Goal: Transaction & Acquisition: Purchase product/service

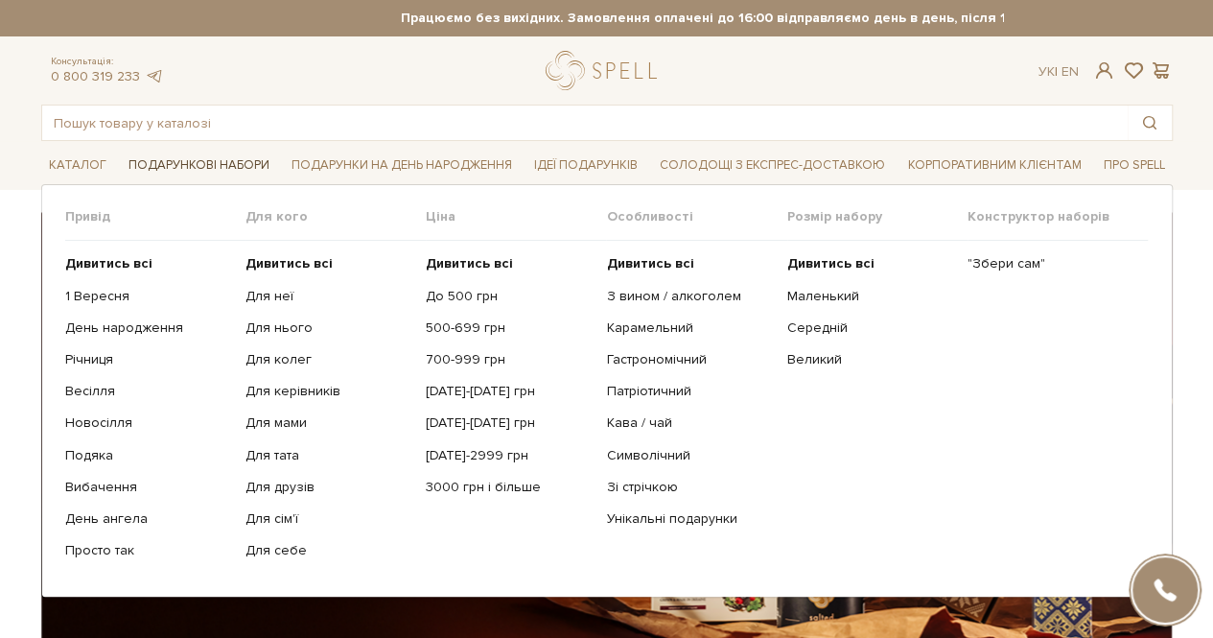
click at [189, 166] on span "Подарункові набори" at bounding box center [199, 166] width 156 height 30
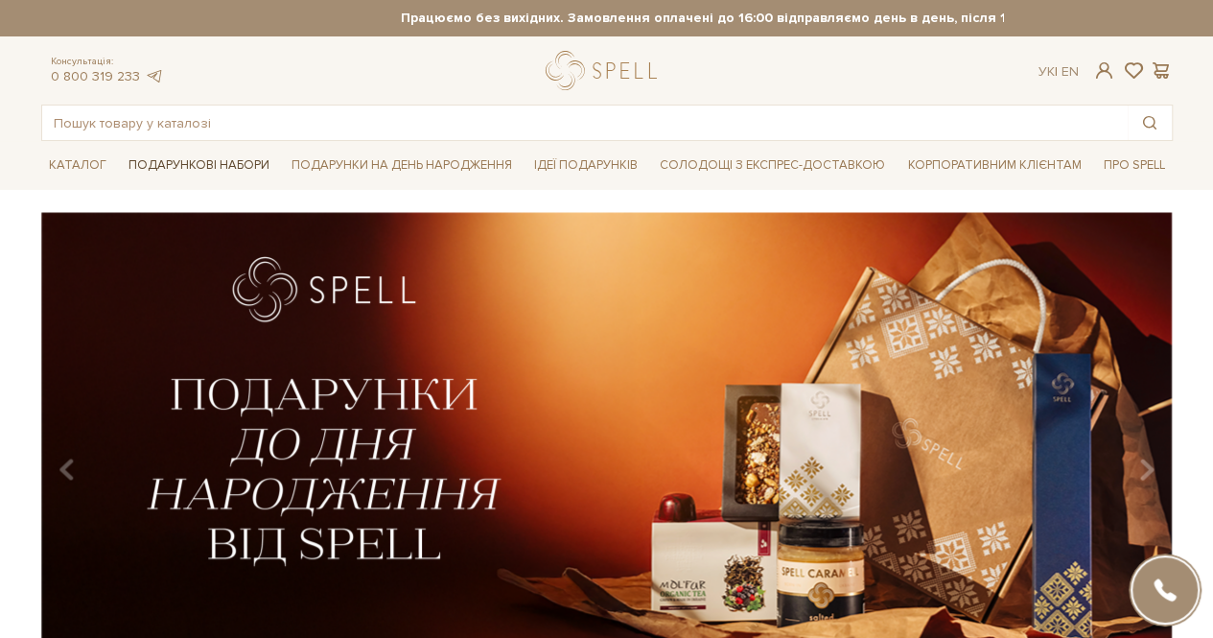
click at [189, 166] on span "Подарункові набори" at bounding box center [199, 166] width 156 height 30
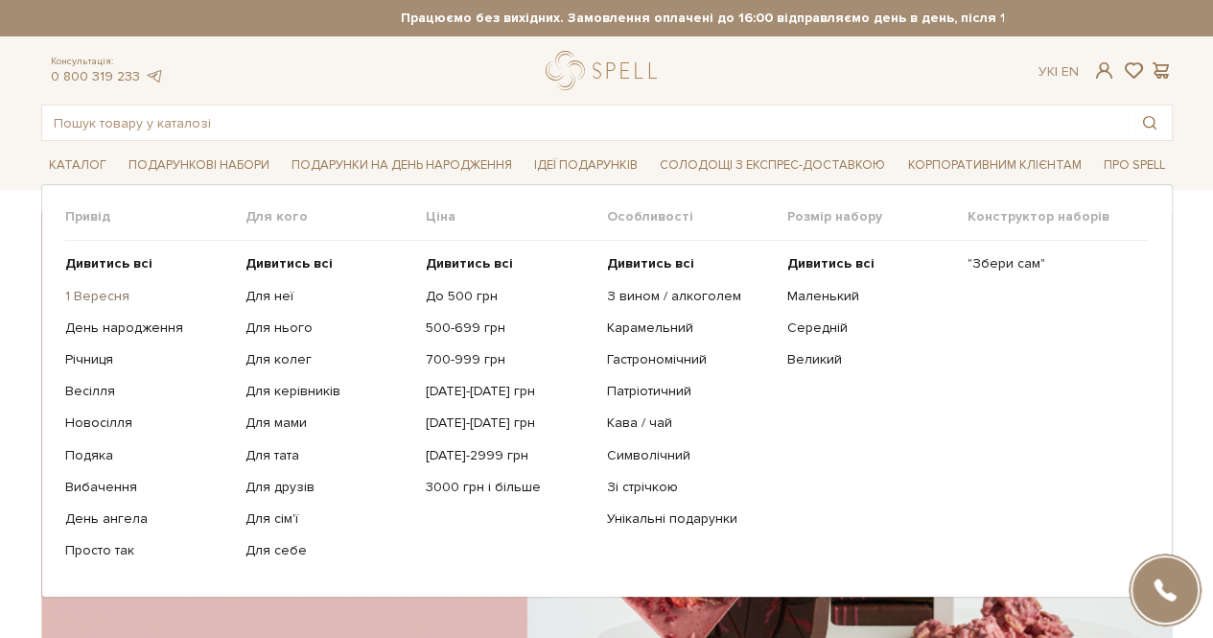
click at [107, 295] on link "1 Вересня" at bounding box center [148, 296] width 166 height 17
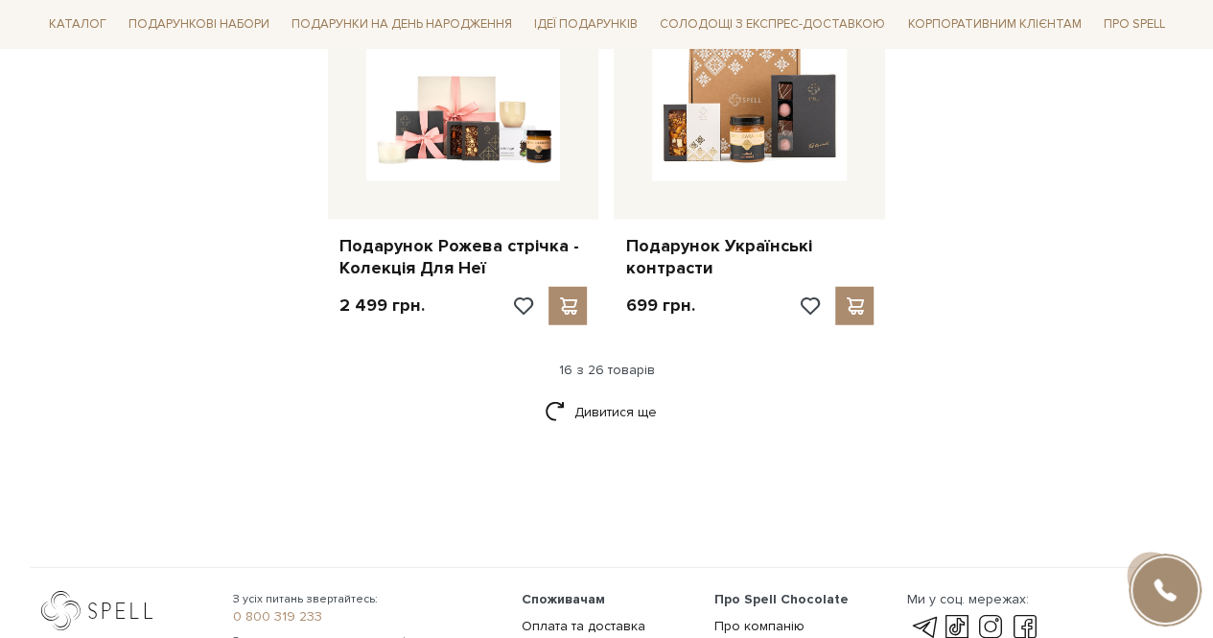
scroll to position [2488, 0]
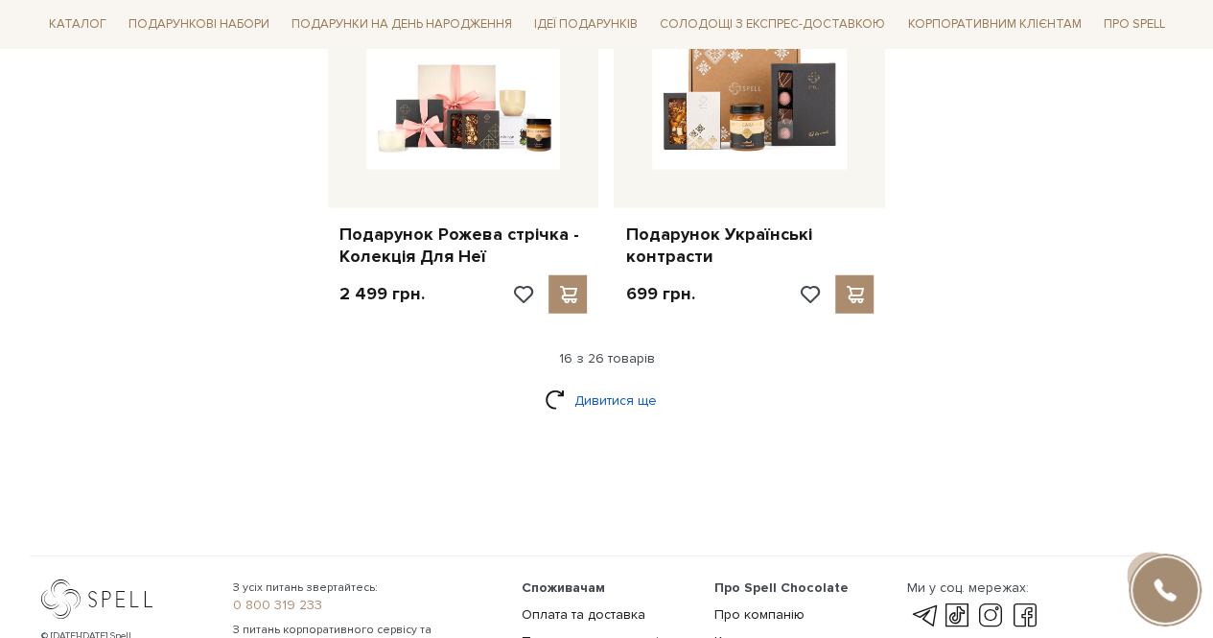
click at [593, 388] on link "Дивитися ще" at bounding box center [607, 401] width 125 height 34
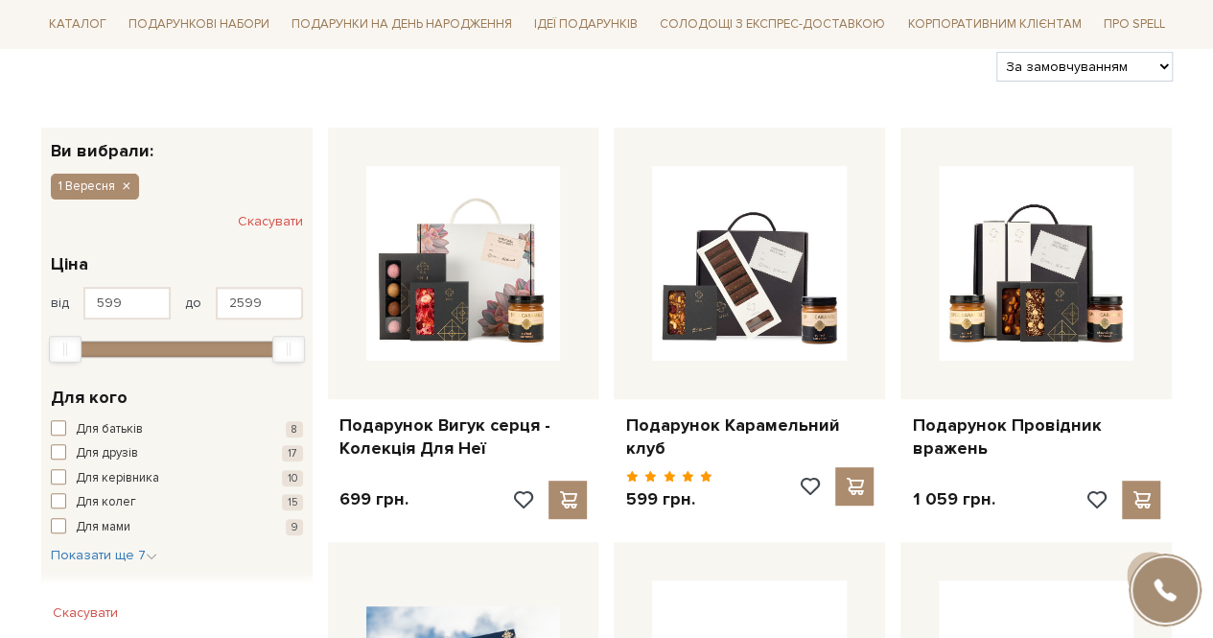
scroll to position [231, 0]
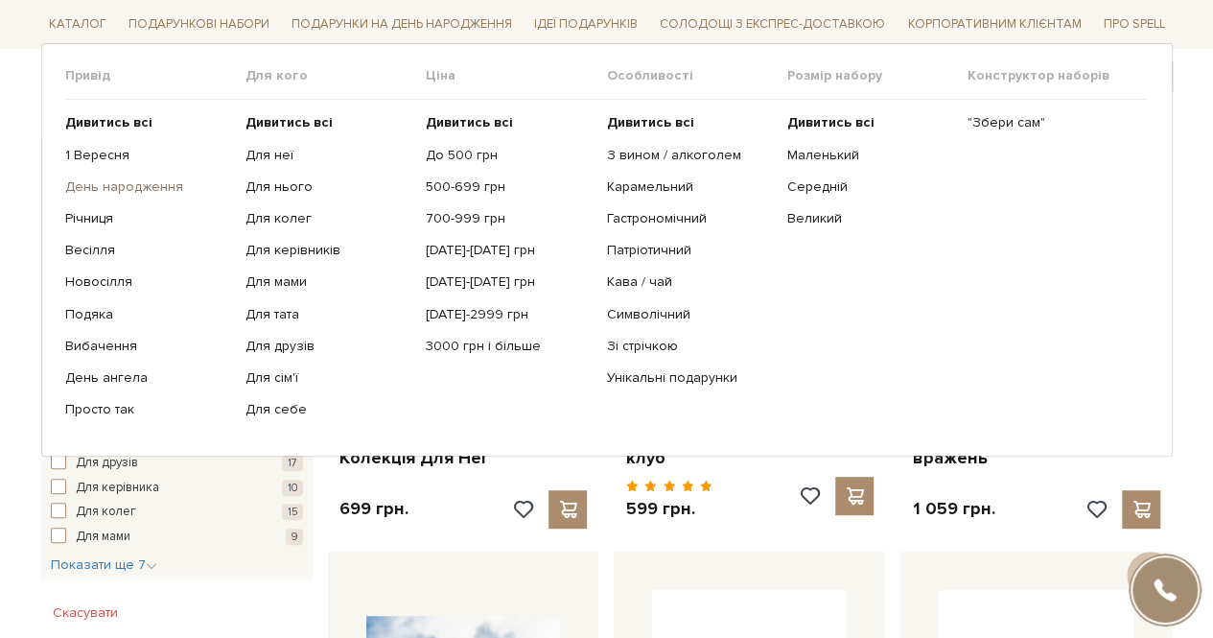
click at [98, 191] on link "День народження" at bounding box center [148, 186] width 166 height 17
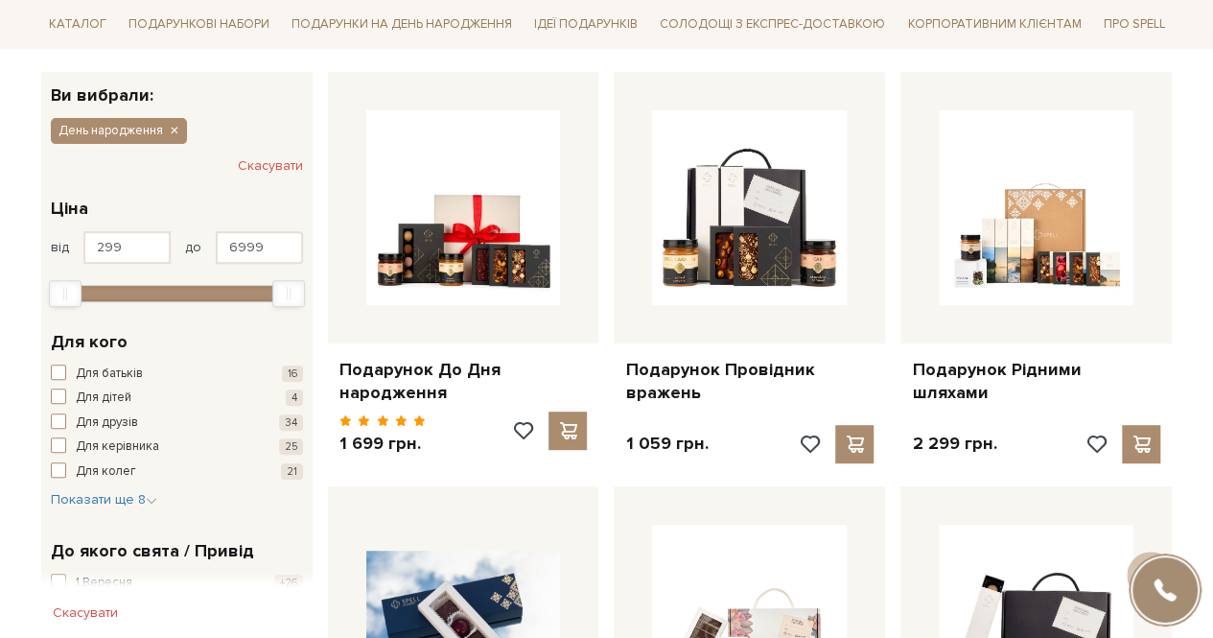
scroll to position [297, 0]
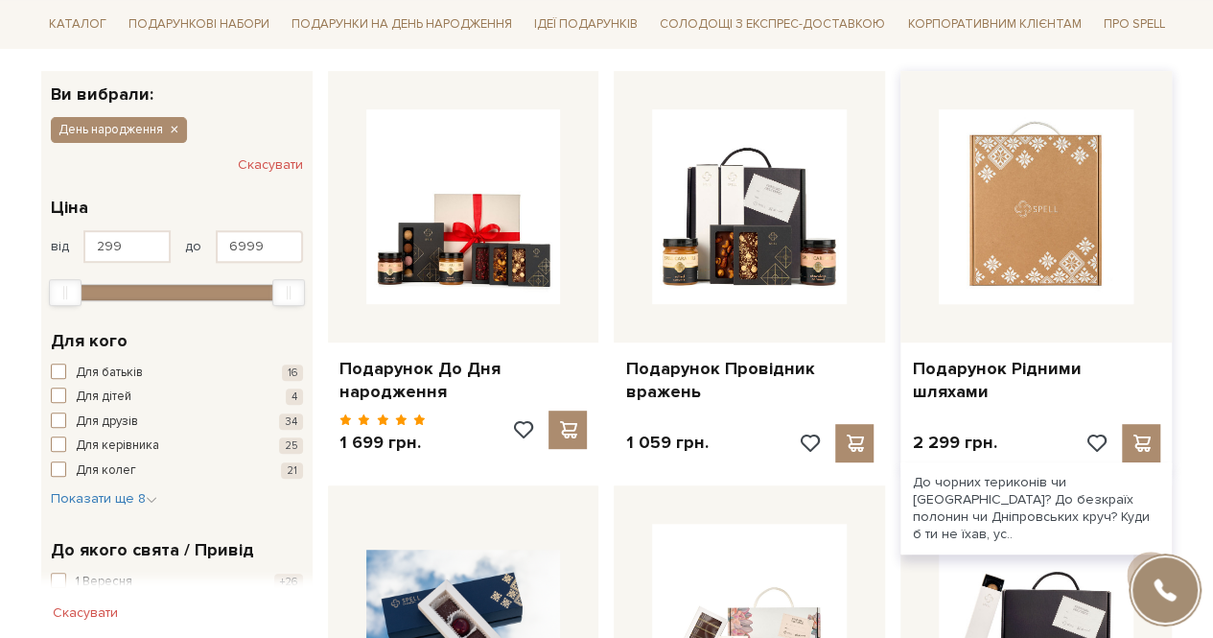
click at [1001, 268] on img at bounding box center [1036, 206] width 195 height 195
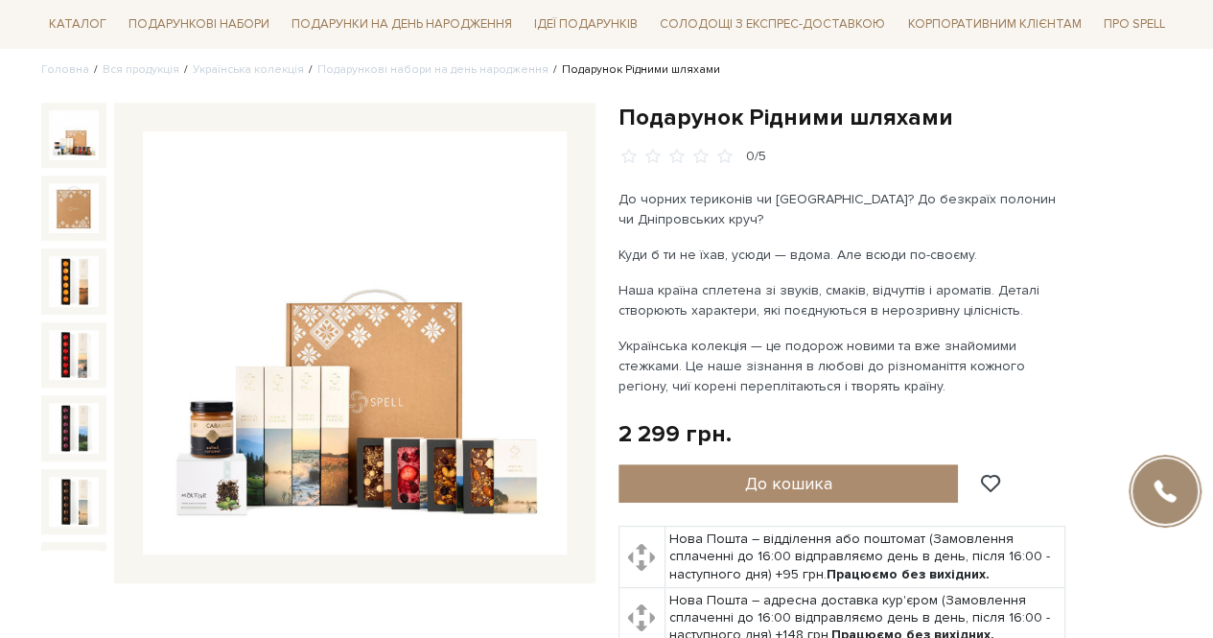
scroll to position [108, 0]
